Goal: Task Accomplishment & Management: Manage account settings

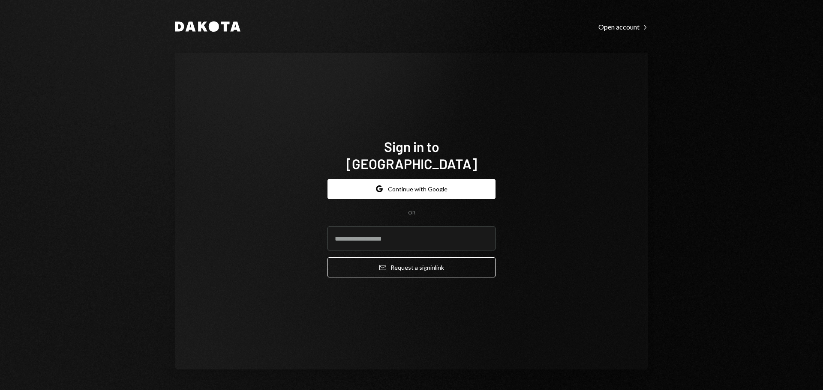
type input "**********"
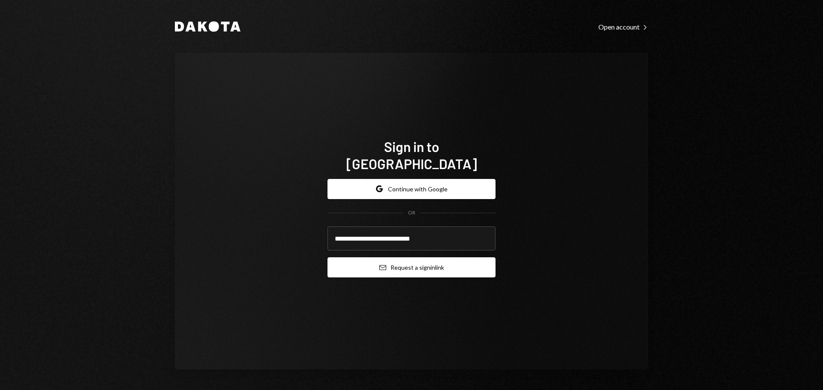
click at [419, 261] on button "Email Request a sign in link" at bounding box center [411, 268] width 168 height 20
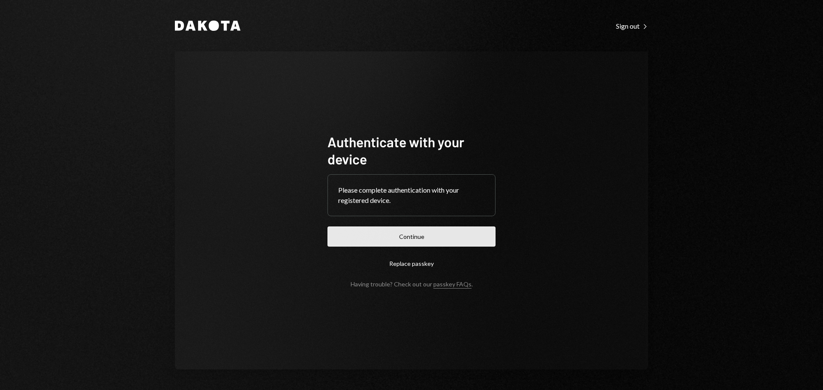
click at [405, 237] on button "Continue" at bounding box center [411, 237] width 168 height 20
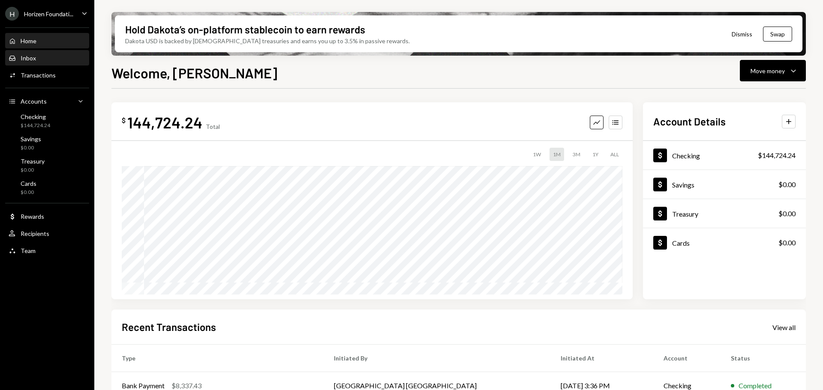
click at [24, 57] on div "Inbox" at bounding box center [28, 57] width 15 height 7
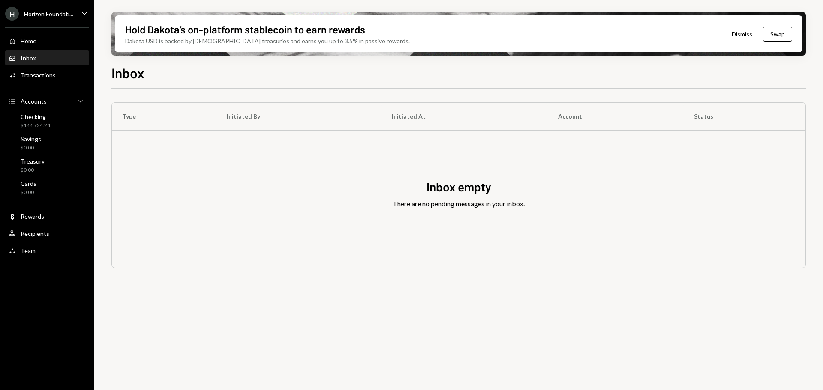
click at [36, 57] on div "Inbox Inbox" at bounding box center [47, 58] width 77 height 8
click at [61, 21] on ul "H Horizen Foundati... Caret Down Home Home Inbox Inbox Activities Transactions …" at bounding box center [47, 130] width 94 height 260
click at [63, 13] on div "Horizen Foundati..." at bounding box center [48, 13] width 49 height 7
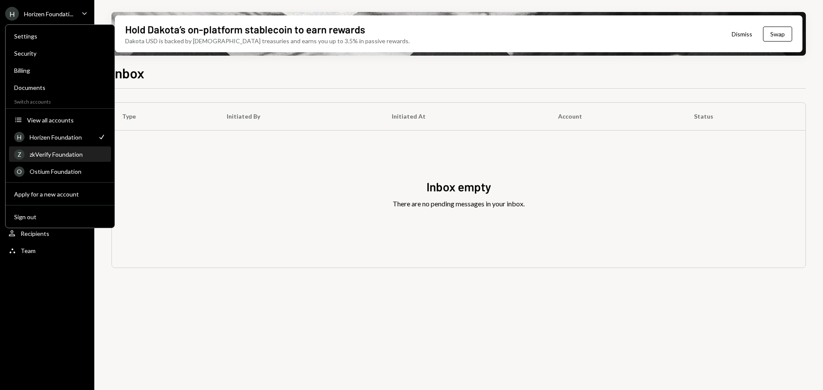
click at [55, 159] on div "Z zkVerify Foundation" at bounding box center [60, 154] width 92 height 15
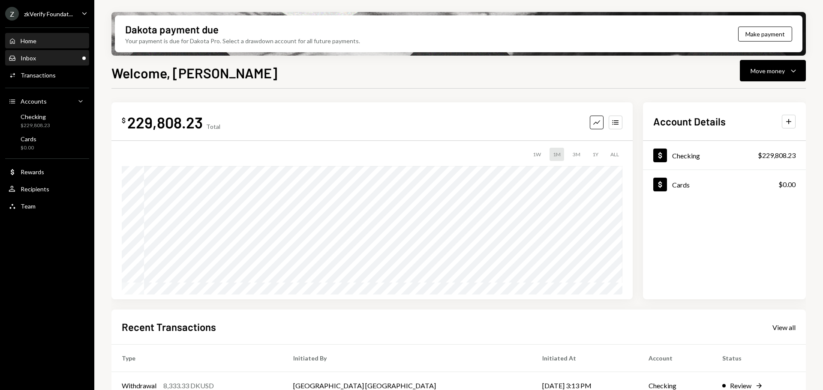
click at [48, 62] on div "Inbox Inbox" at bounding box center [47, 58] width 77 height 15
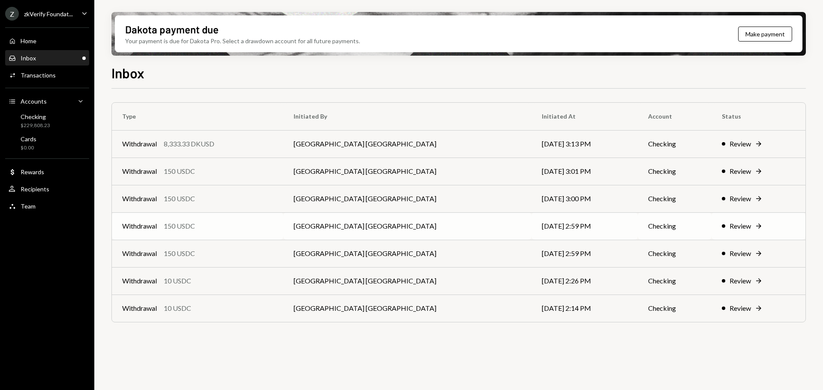
click at [228, 231] on td "Withdrawal 150 USDC" at bounding box center [197, 226] width 171 height 27
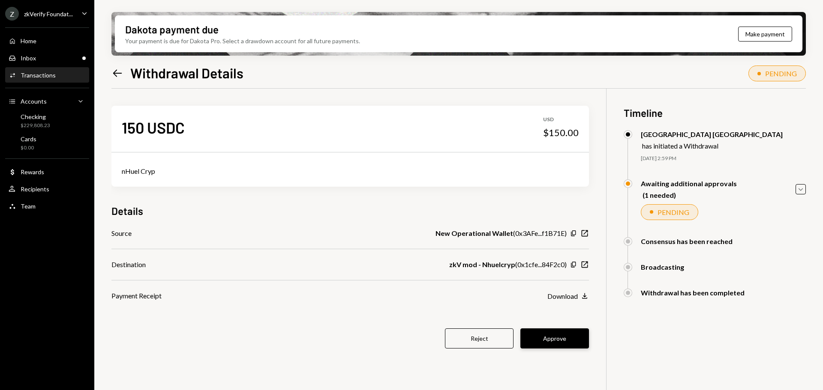
click at [567, 339] on button "Approve" at bounding box center [554, 339] width 69 height 20
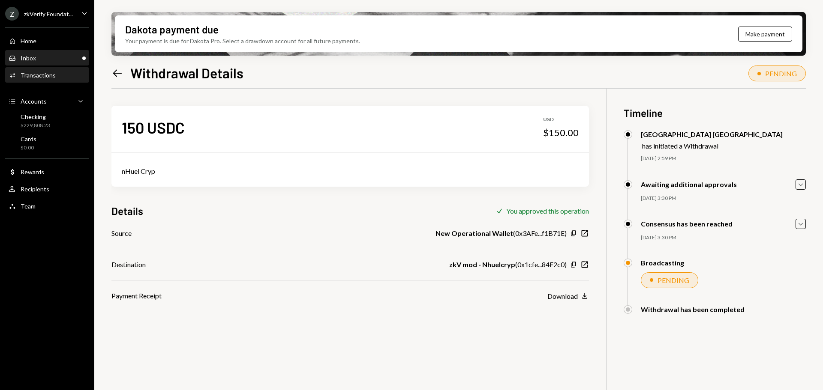
click at [72, 54] on div "Inbox Inbox" at bounding box center [47, 58] width 77 height 8
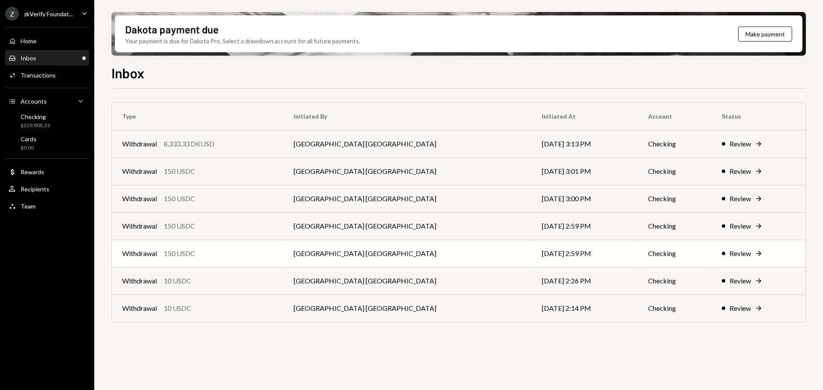
click at [273, 254] on div "Withdrawal 150 USDC" at bounding box center [197, 254] width 151 height 10
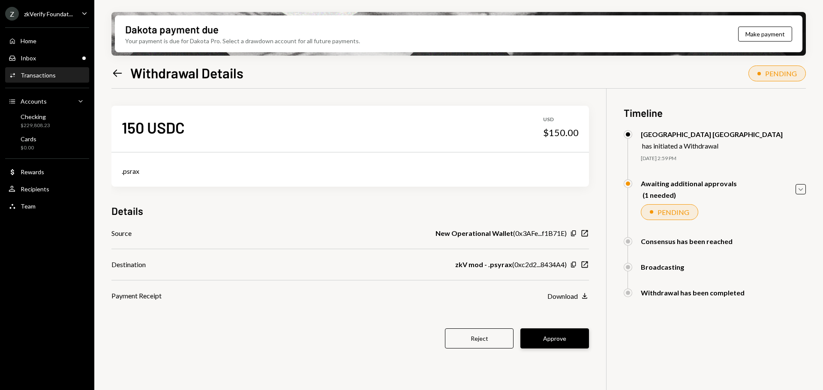
click at [550, 343] on button "Approve" at bounding box center [554, 339] width 69 height 20
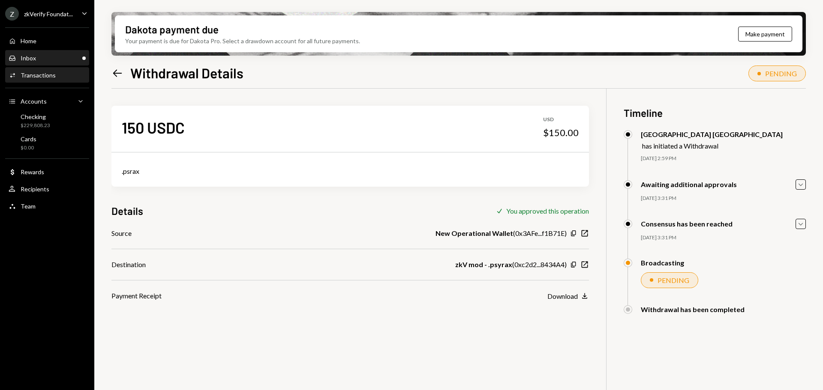
click at [41, 55] on div "Inbox Inbox" at bounding box center [47, 58] width 77 height 8
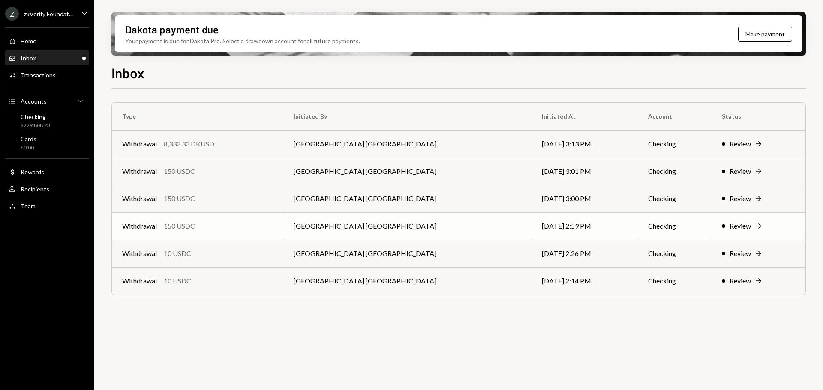
click at [531, 234] on td "[DATE] 2:59 PM" at bounding box center [584, 226] width 106 height 27
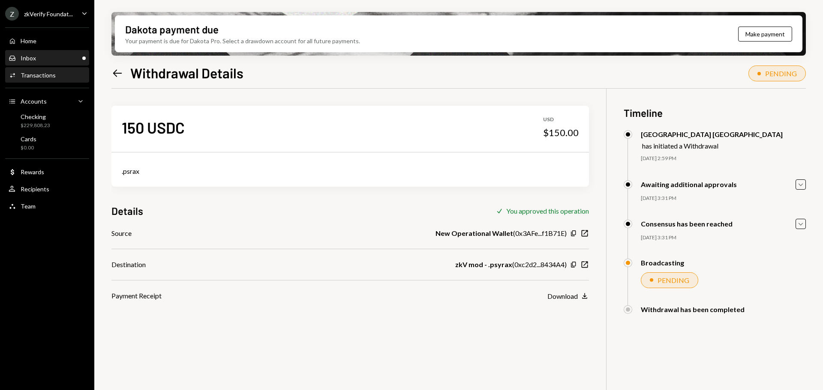
click at [40, 61] on div "Inbox Inbox" at bounding box center [47, 58] width 77 height 8
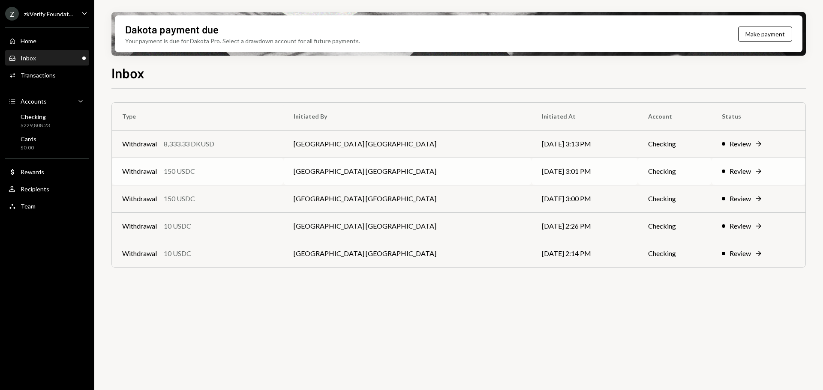
click at [240, 176] on div "Withdrawal 150 USDC" at bounding box center [197, 171] width 151 height 10
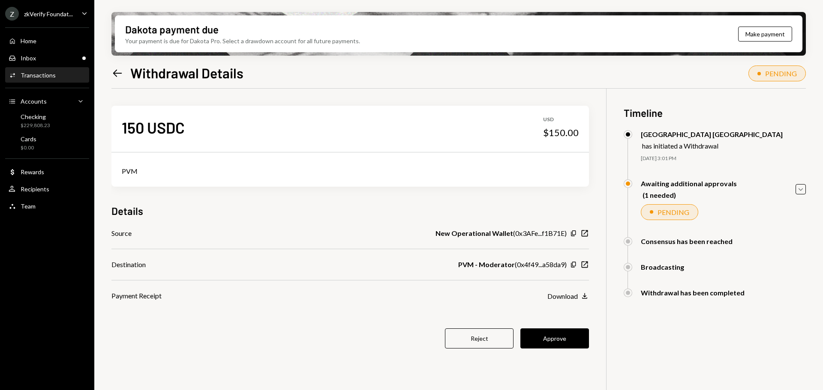
click at [553, 342] on button "Approve" at bounding box center [554, 339] width 69 height 20
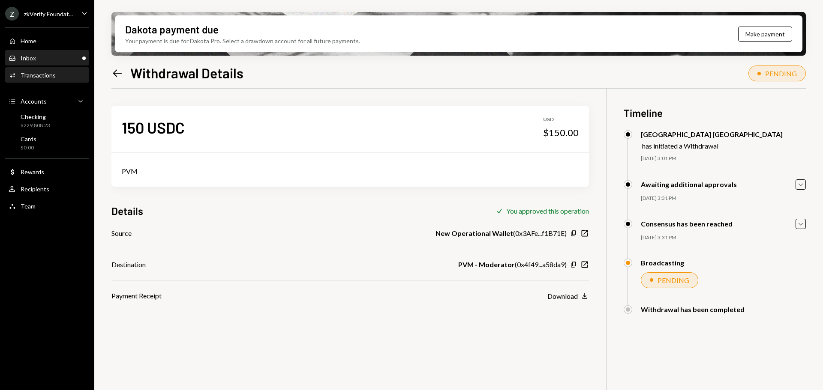
click at [25, 61] on div "Inbox" at bounding box center [28, 57] width 15 height 7
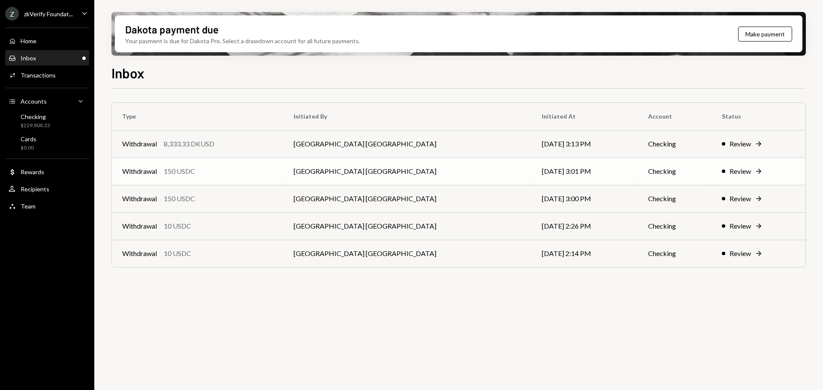
click at [202, 170] on div "Withdrawal 150 USDC" at bounding box center [197, 171] width 151 height 10
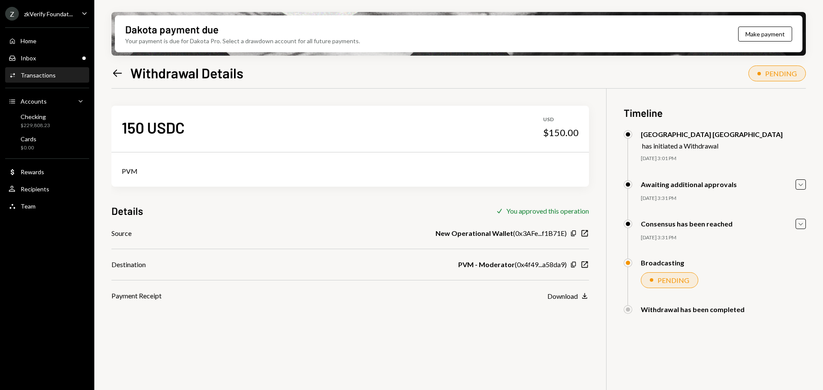
click at [120, 72] on icon "Left Arrow" at bounding box center [117, 73] width 12 height 12
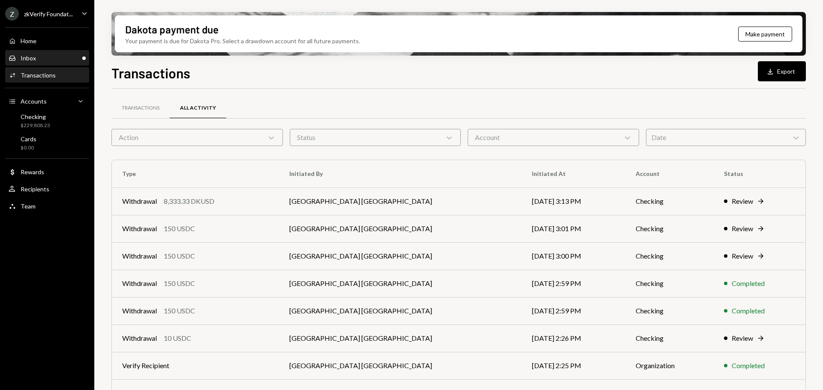
click at [42, 56] on div "Inbox Inbox" at bounding box center [47, 58] width 77 height 8
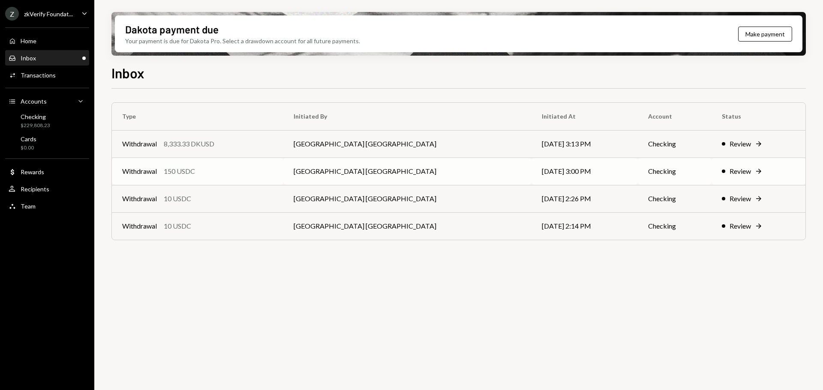
click at [200, 174] on div "Withdrawal 150 USDC" at bounding box center [197, 171] width 151 height 10
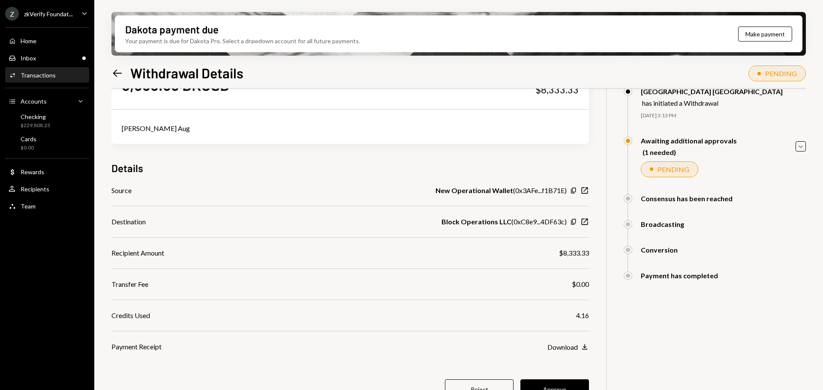
scroll to position [69, 0]
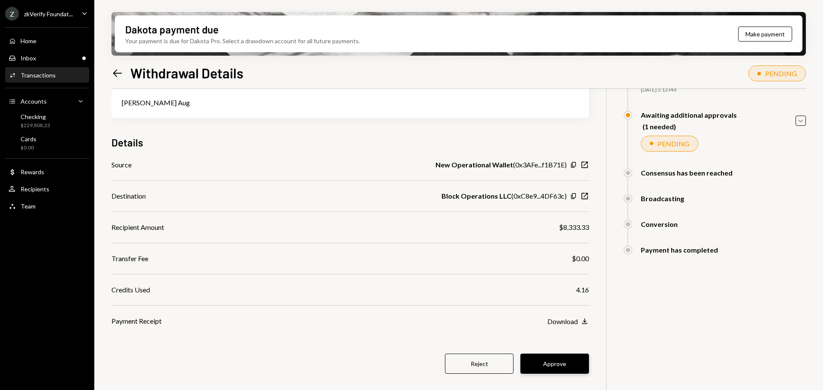
click at [567, 363] on button "Approve" at bounding box center [554, 364] width 69 height 20
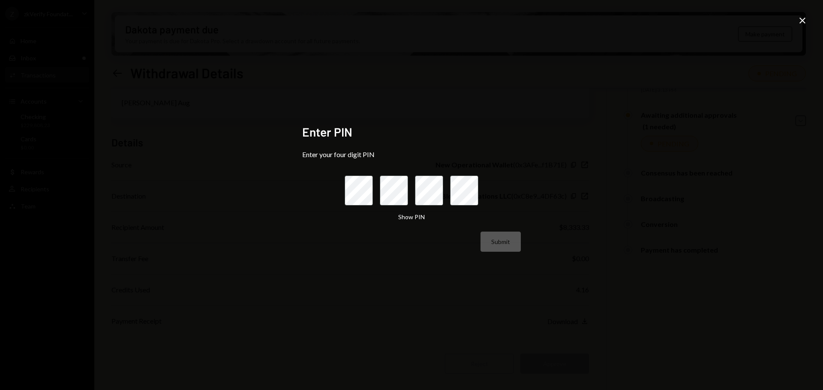
click at [803, 16] on icon "Close" at bounding box center [802, 20] width 10 height 10
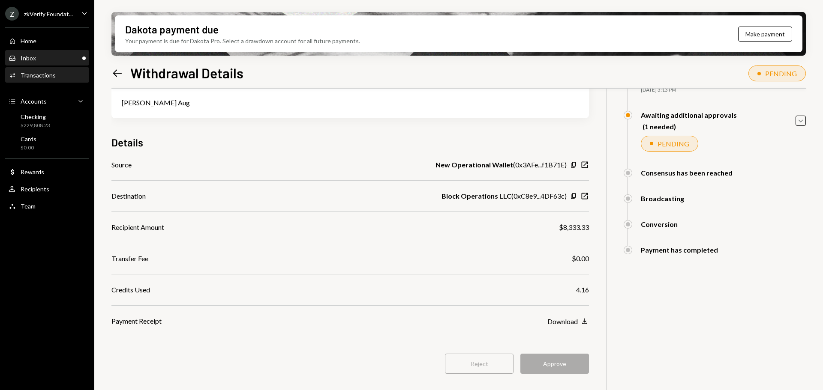
click at [38, 58] on div "Inbox Inbox" at bounding box center [47, 58] width 77 height 8
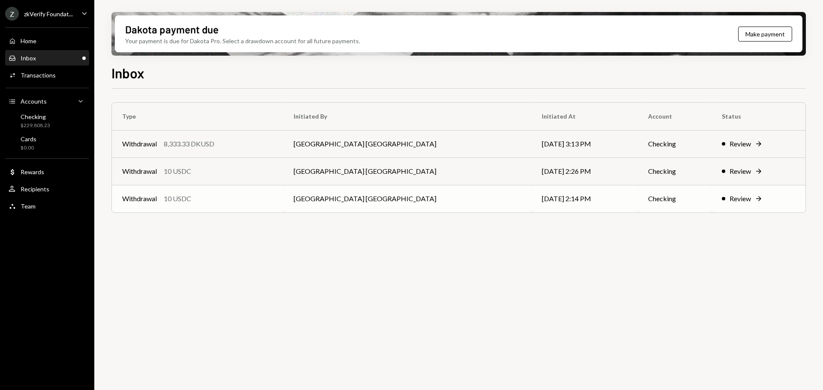
click at [230, 202] on div "Withdrawal 10 USDC" at bounding box center [197, 199] width 151 height 10
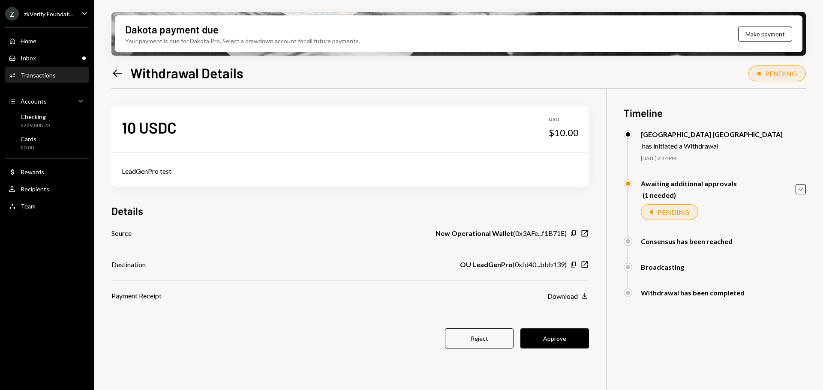
click at [112, 71] on icon "Left Arrow" at bounding box center [117, 73] width 12 height 12
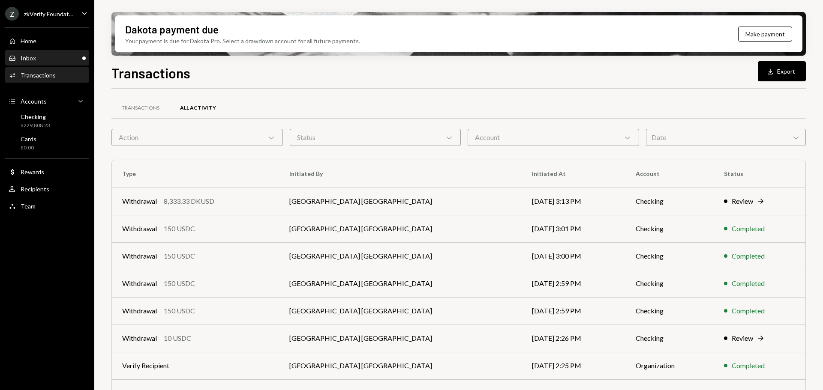
click at [33, 60] on div "Inbox" at bounding box center [28, 57] width 15 height 7
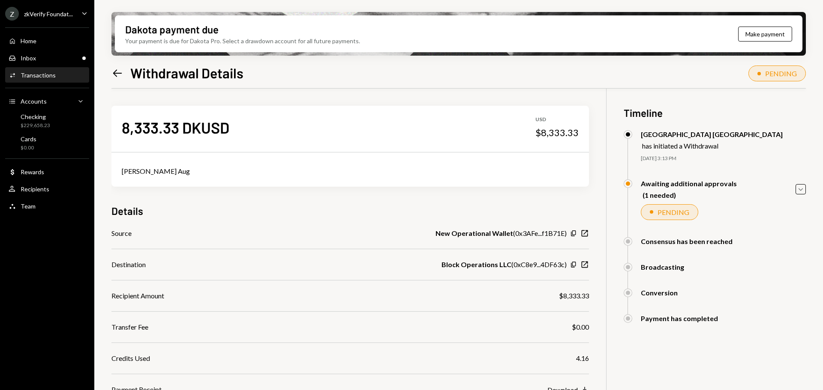
scroll to position [69, 0]
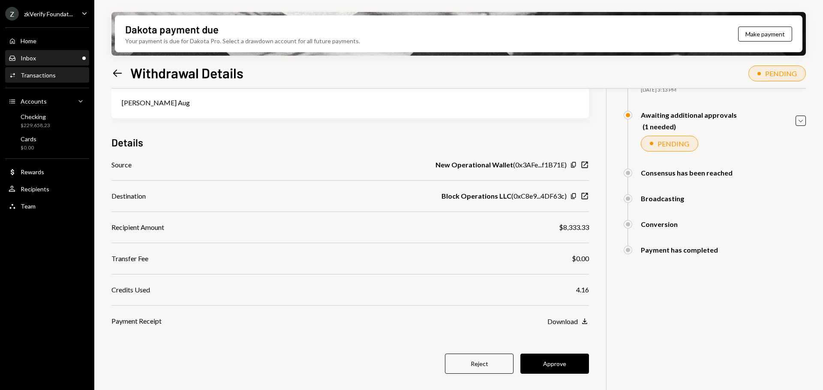
click at [30, 60] on div "Inbox" at bounding box center [28, 57] width 15 height 7
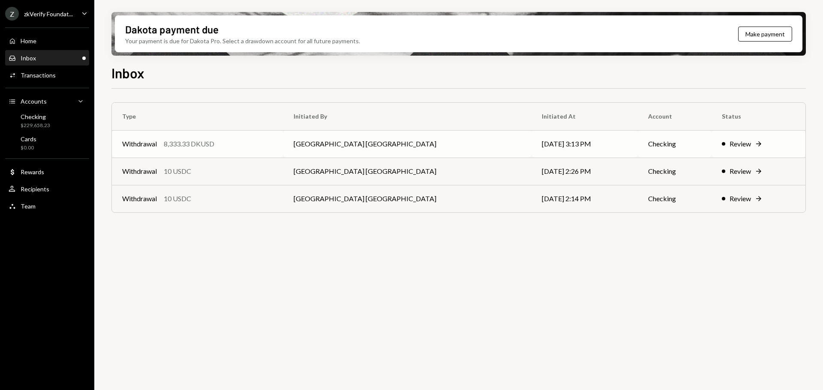
click at [357, 150] on td "[GEOGRAPHIC_DATA] [GEOGRAPHIC_DATA]" at bounding box center [407, 143] width 248 height 27
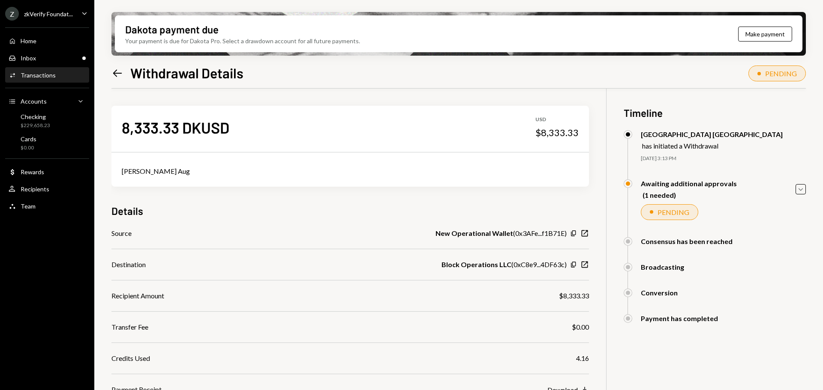
scroll to position [69, 0]
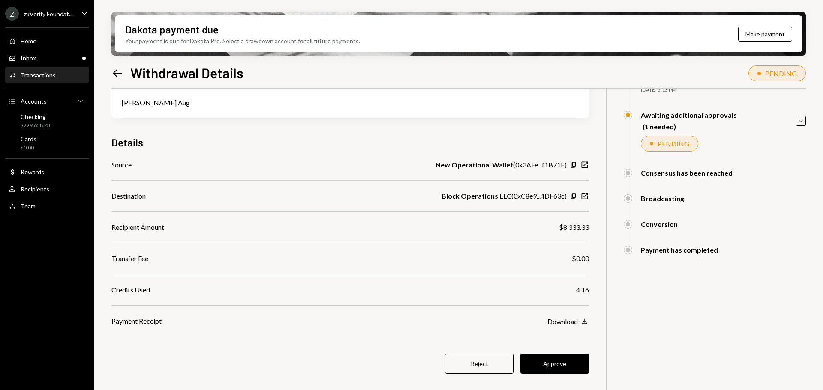
click at [570, 360] on button "Approve" at bounding box center [554, 364] width 69 height 20
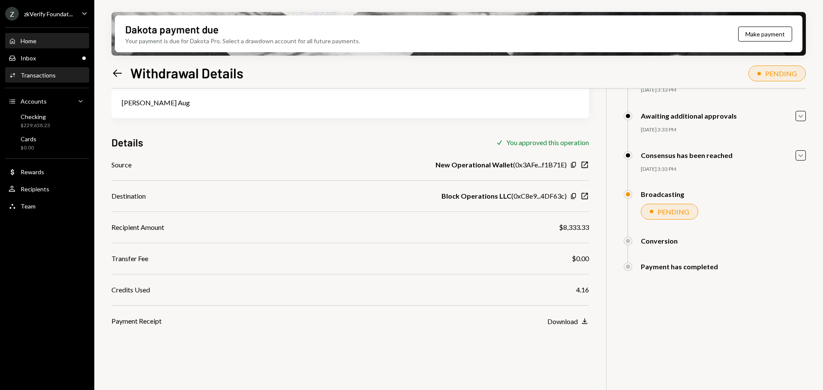
click at [30, 43] on div "Home" at bounding box center [29, 40] width 16 height 7
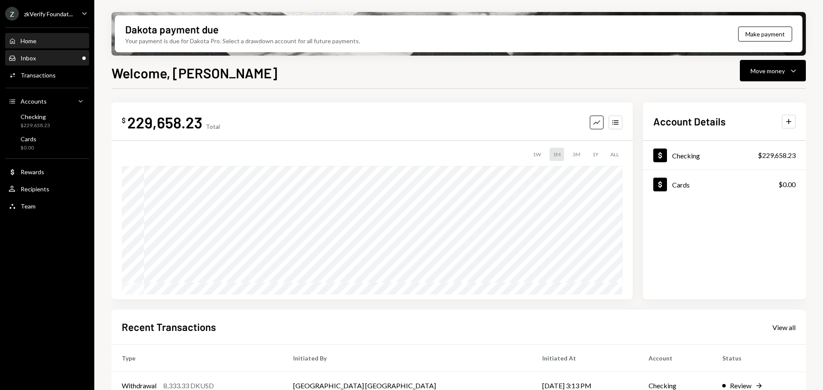
click at [64, 59] on div "Inbox Inbox" at bounding box center [47, 58] width 77 height 8
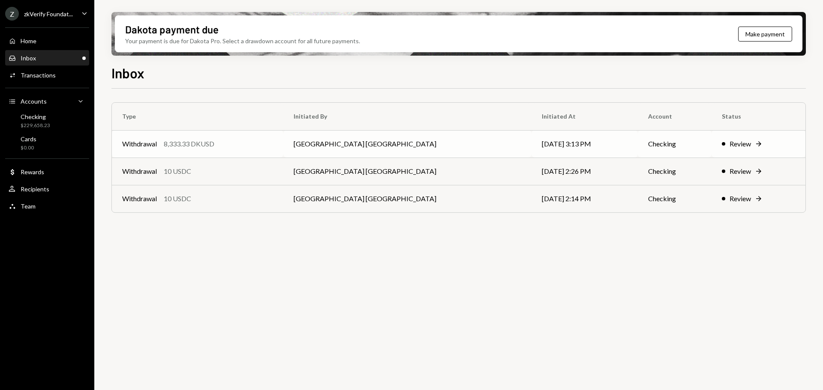
click at [414, 150] on td "[GEOGRAPHIC_DATA] [GEOGRAPHIC_DATA]" at bounding box center [407, 143] width 248 height 27
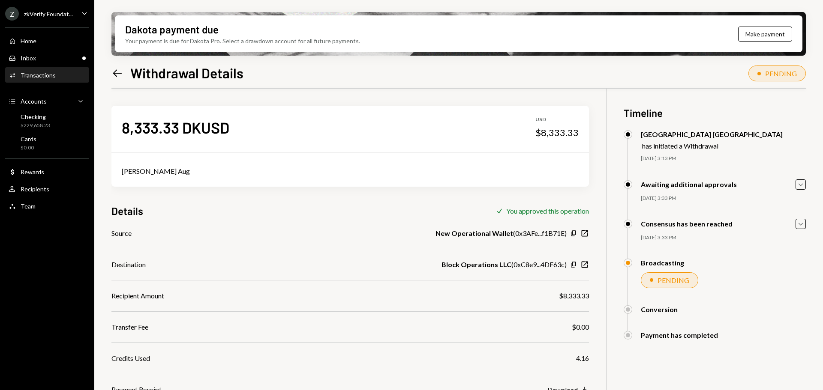
scroll to position [69, 0]
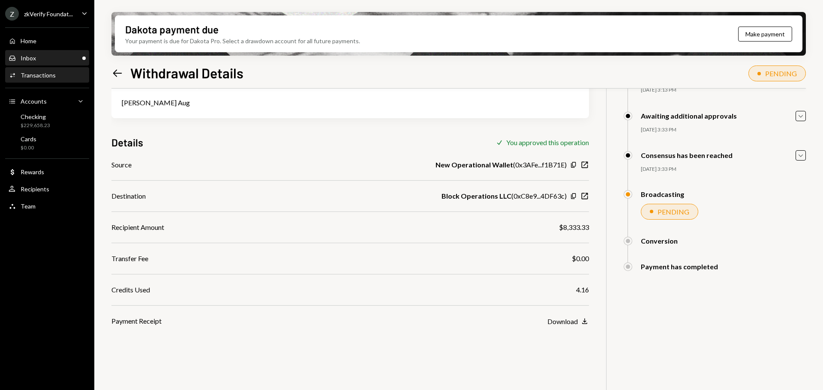
click at [25, 56] on div "Inbox" at bounding box center [28, 57] width 15 height 7
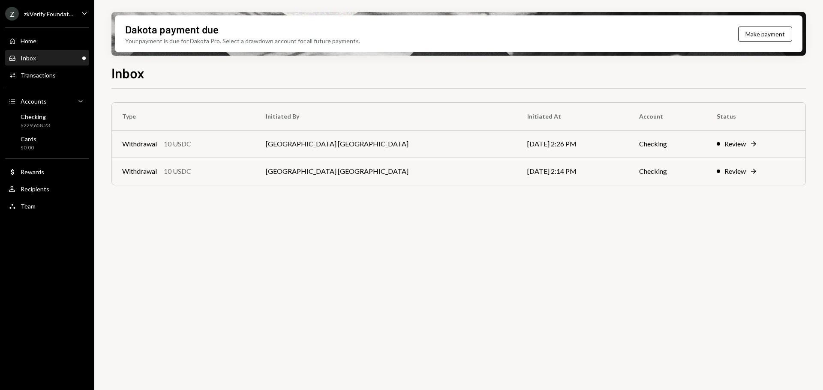
click at [57, 65] on div "Inbox Inbox" at bounding box center [47, 58] width 77 height 15
click at [27, 41] on div "Home" at bounding box center [29, 40] width 16 height 7
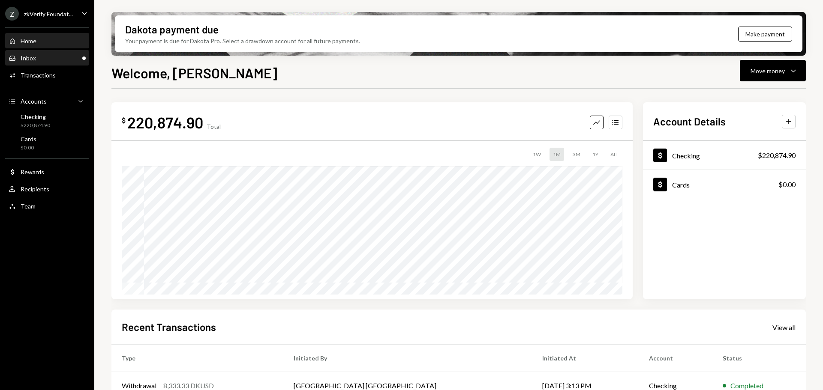
click at [60, 64] on div "Inbox Inbox" at bounding box center [47, 58] width 77 height 15
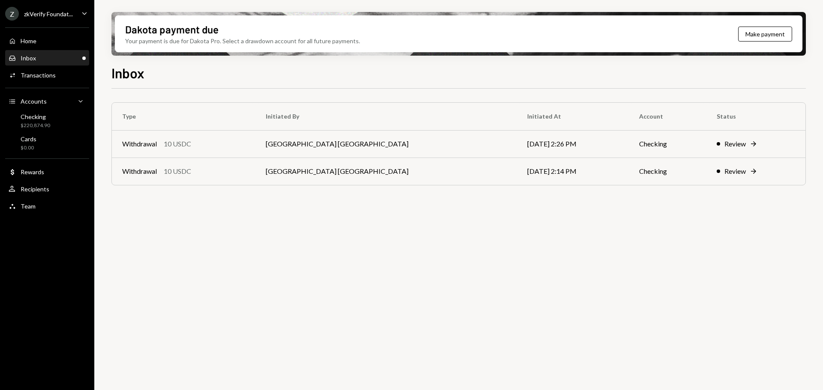
click at [49, 21] on ul "Z zkVerify Foundat... Caret Down Home Home Inbox Inbox Activities Transactions …" at bounding box center [47, 108] width 94 height 216
click at [54, 15] on div "zkVerify Foundat..." at bounding box center [48, 13] width 49 height 7
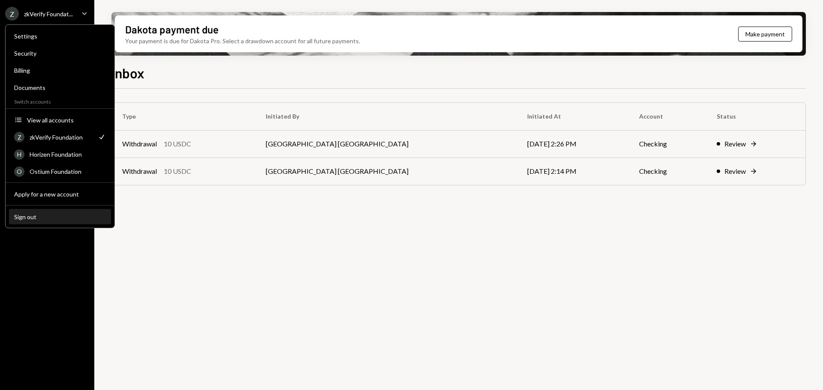
click at [47, 217] on div "Sign out" at bounding box center [60, 216] width 92 height 7
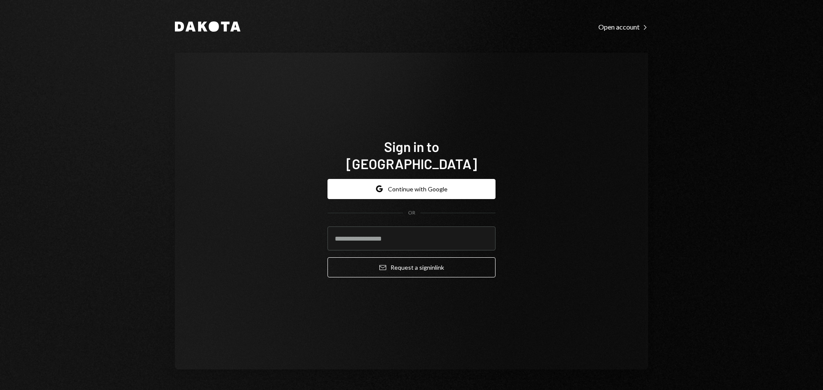
type input "**********"
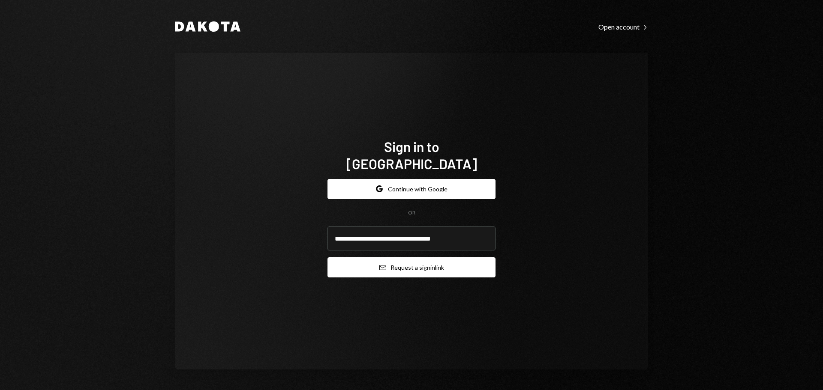
click at [427, 258] on button "Email Request a sign in link" at bounding box center [411, 268] width 168 height 20
